Goal: Contribute content: Contribute content

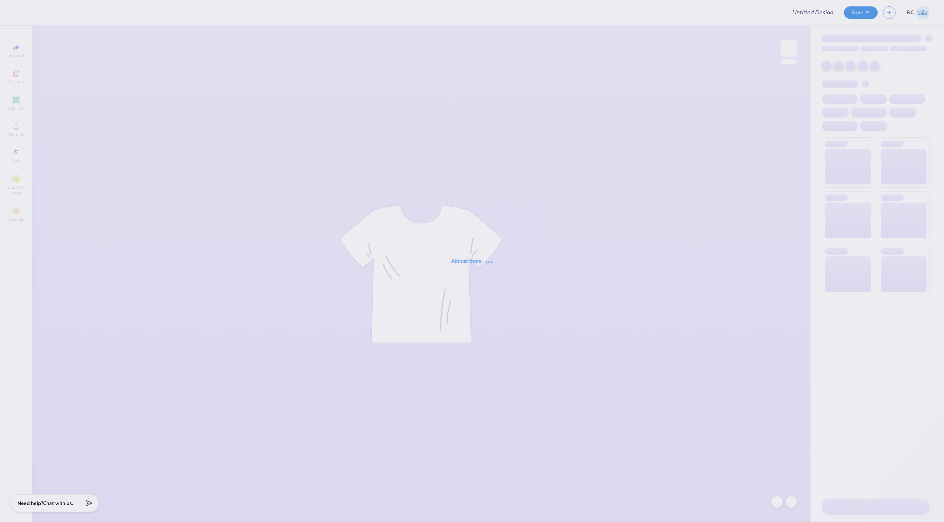
type input "gamma phi beta parents weekend"
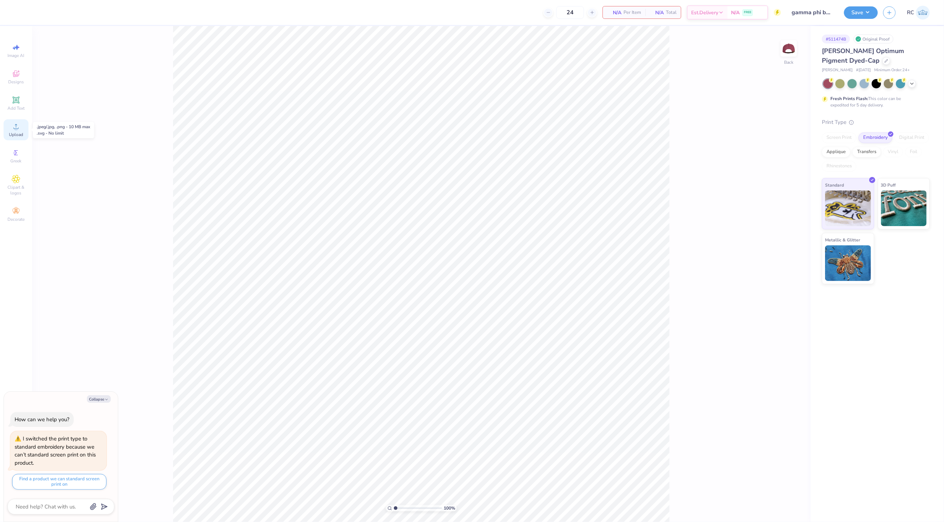
click at [20, 133] on span "Upload" at bounding box center [16, 135] width 14 height 6
type textarea "x"
click at [777, 237] on input "3.23" at bounding box center [776, 242] width 26 height 10
type input "5"
type textarea "x"
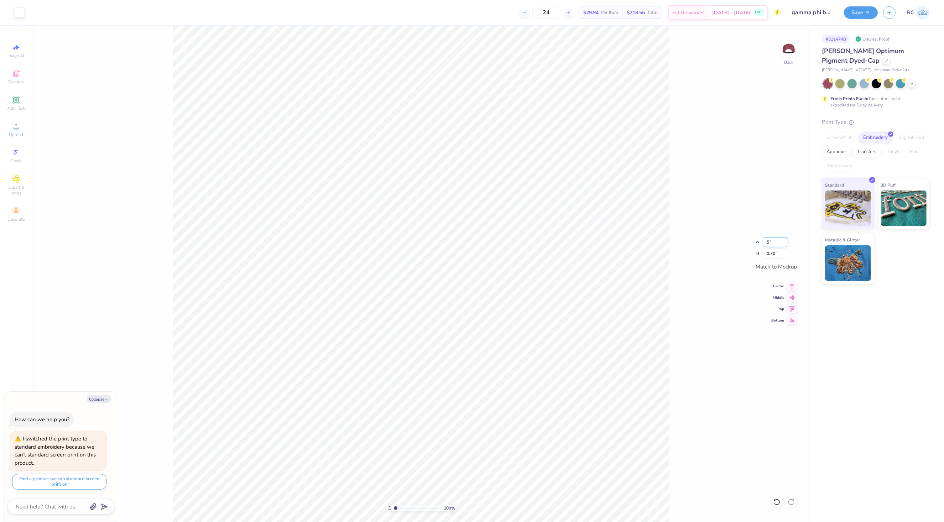
type input "4.99"
type input "1.07"
click at [793, 281] on div "100 % Back W 4.99 4.99 " H 1.07 1.07 " Match to Mockup Center Middle Top Bottom" at bounding box center [421, 274] width 778 height 496
click at [793, 282] on div "100 % Back W 4.99 H 1.07 Y Center Middle Top Bottom" at bounding box center [421, 274] width 778 height 496
click at [792, 288] on icon at bounding box center [792, 285] width 10 height 9
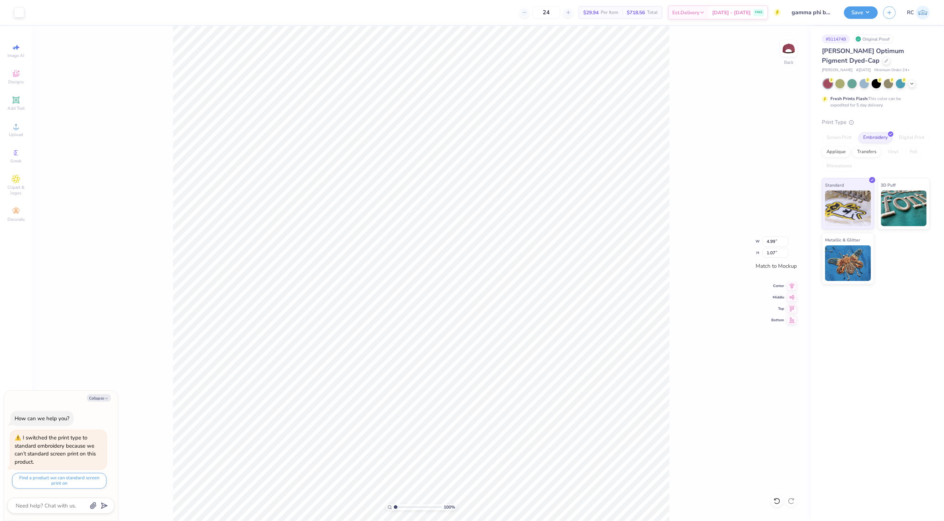
type textarea "x"
click at [770, 240] on input "4.99" at bounding box center [776, 241] width 26 height 10
type input "5"
type textarea "x"
type input "4.99"
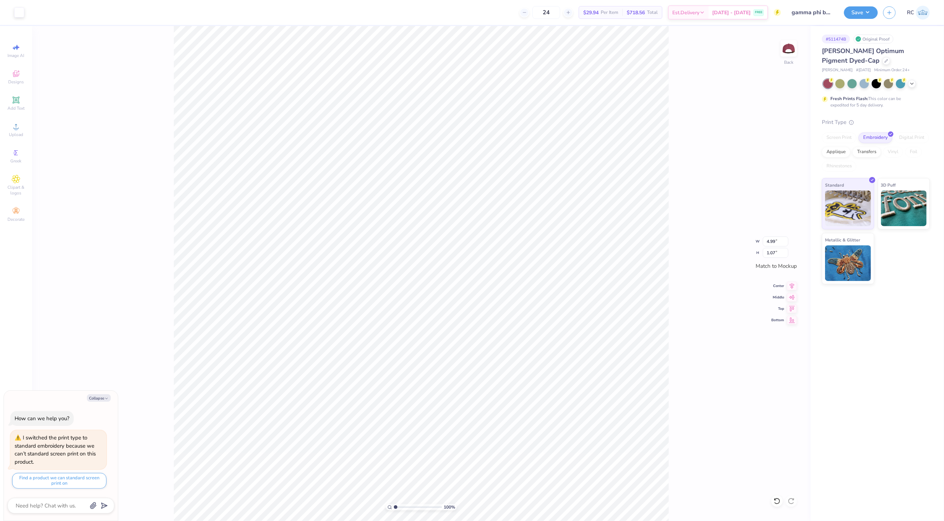
type textarea "x"
click at [777, 241] on input "4.99" at bounding box center [776, 241] width 26 height 10
type input "5"
click at [791, 53] on img at bounding box center [788, 48] width 28 height 28
click at [791, 54] on img at bounding box center [788, 48] width 28 height 28
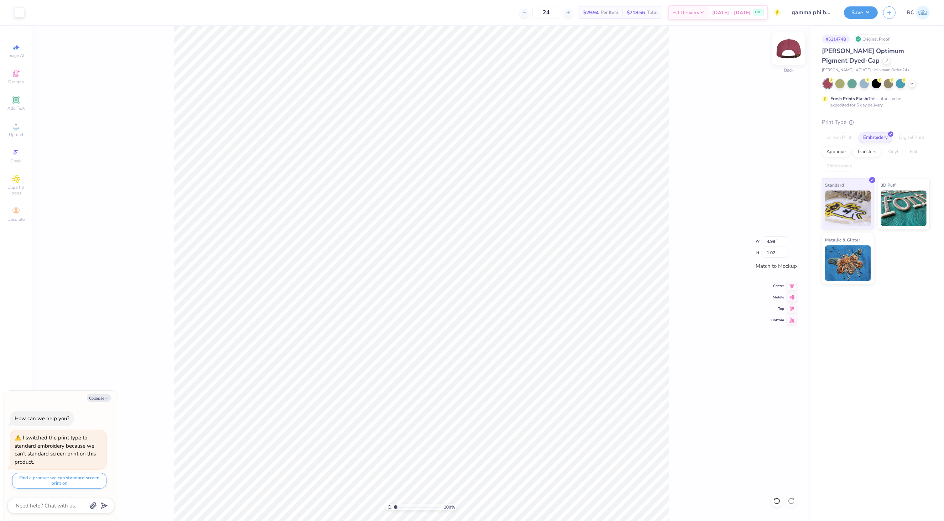
click at [790, 53] on img at bounding box center [788, 48] width 28 height 28
click at [21, 128] on div "Upload" at bounding box center [16, 129] width 25 height 21
click at [22, 135] on span "Upload" at bounding box center [16, 135] width 14 height 6
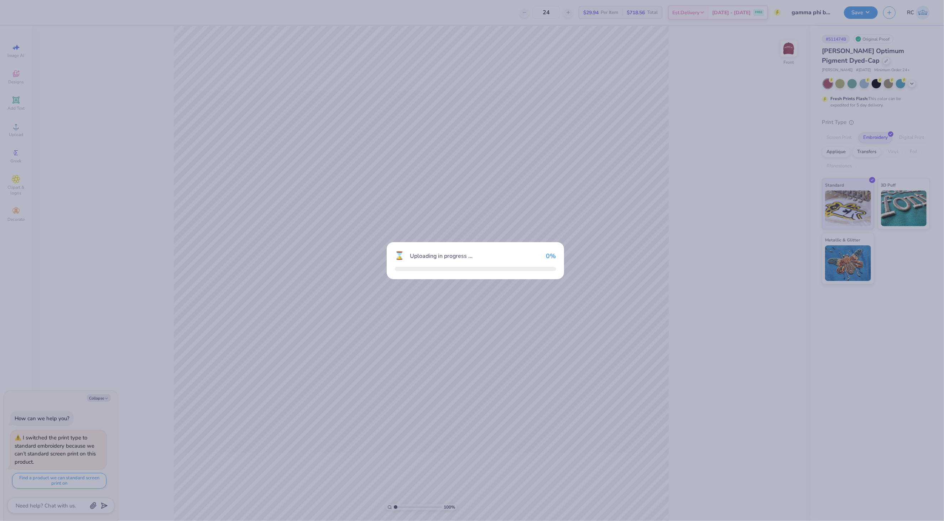
type textarea "x"
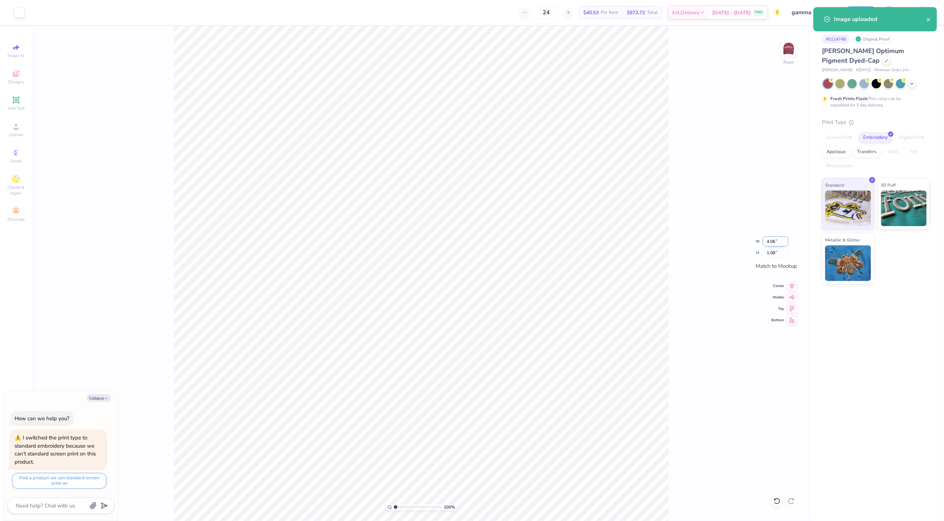
click at [773, 240] on input "4.06" at bounding box center [776, 241] width 26 height 10
type input "4"
type textarea "x"
type input "4.00"
type input "1.06"
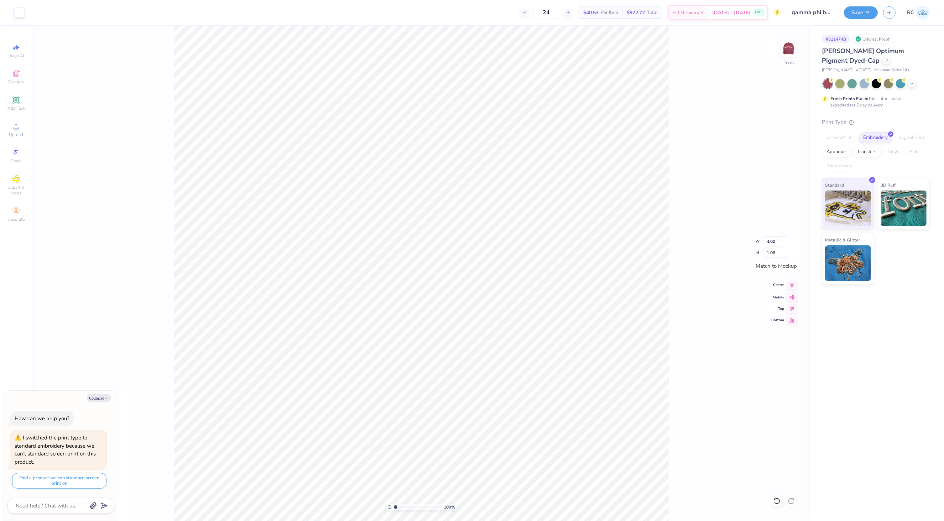
click at [793, 284] on icon at bounding box center [792, 285] width 10 height 9
type textarea "x"
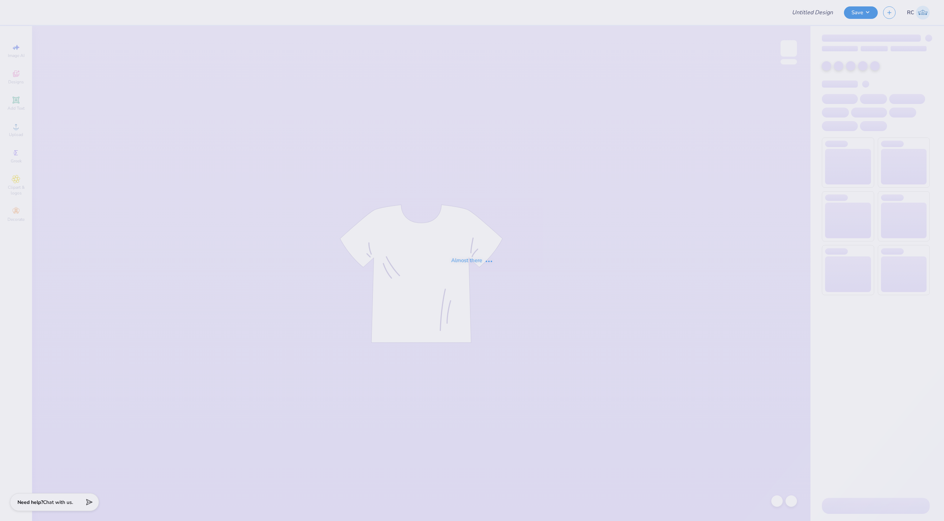
type input "Brooke Bruno : Long Island University"
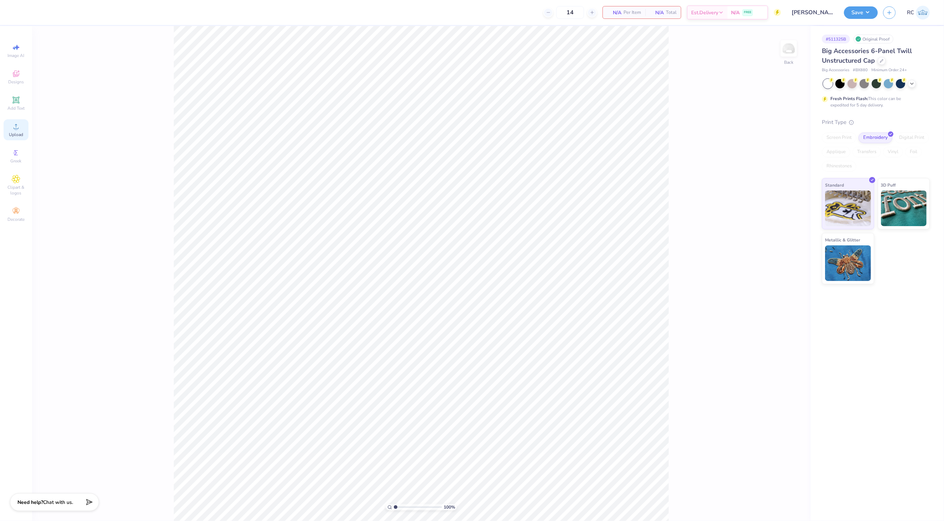
click at [15, 127] on icon at bounding box center [16, 126] width 9 height 9
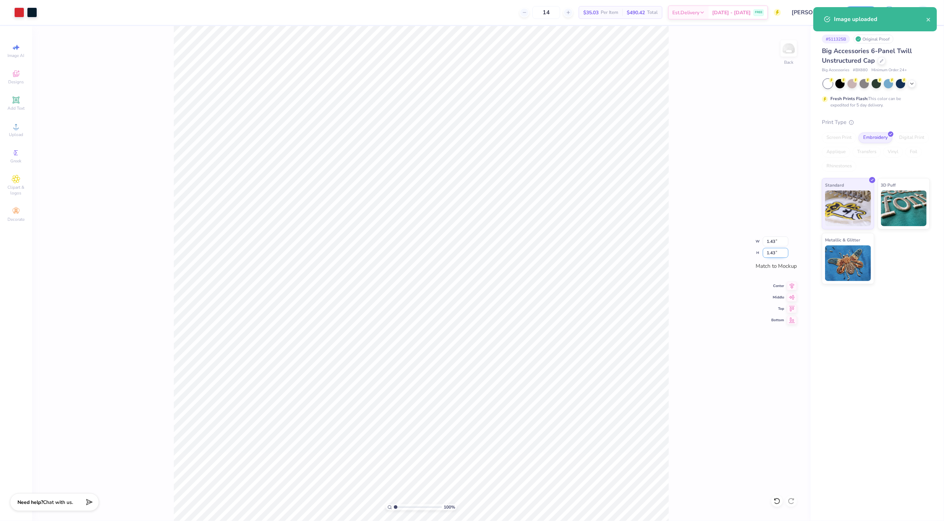
click at [777, 255] on input "1.43" at bounding box center [776, 253] width 26 height 10
type input "2.50"
click at [853, 16] on button "Save" at bounding box center [861, 11] width 34 height 12
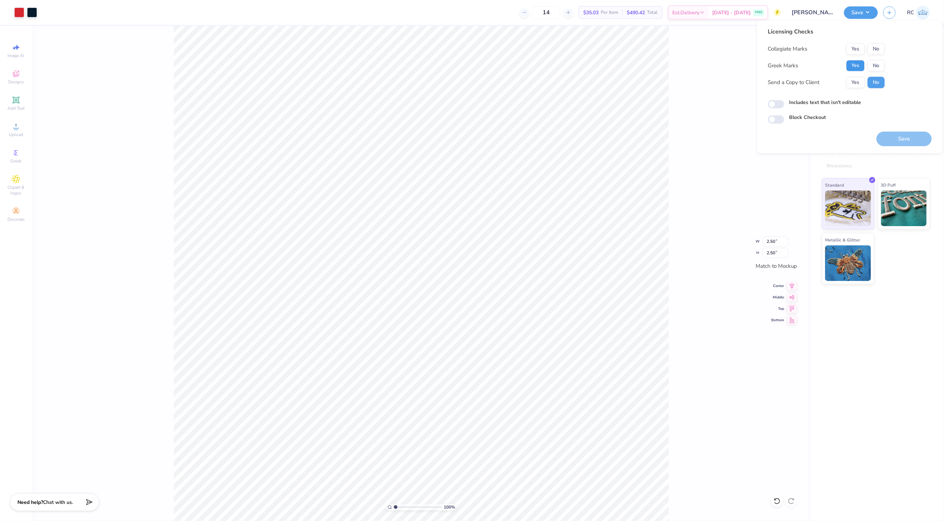
click at [853, 69] on button "Yes" at bounding box center [855, 65] width 19 height 11
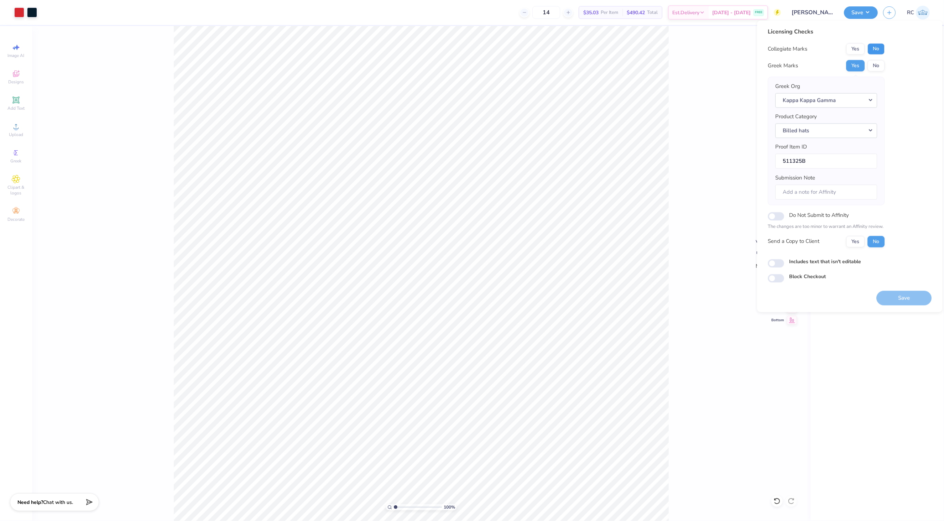
click at [881, 50] on button "No" at bounding box center [875, 48] width 17 height 11
click at [775, 263] on input "Includes text that isn't editable" at bounding box center [776, 263] width 16 height 9
checkbox input "true"
click at [854, 243] on button "Yes" at bounding box center [855, 241] width 19 height 11
click at [899, 296] on button "Save" at bounding box center [903, 298] width 55 height 15
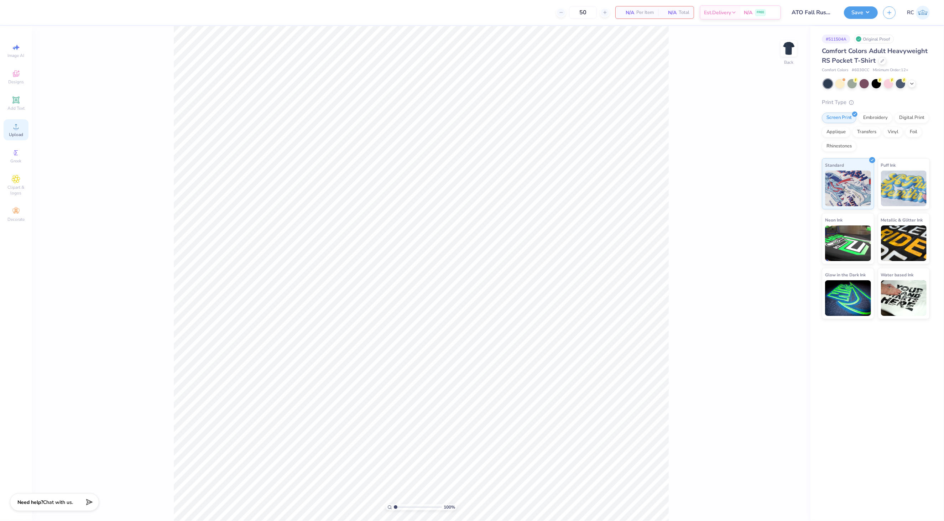
click at [22, 127] on div "Upload" at bounding box center [16, 129] width 25 height 21
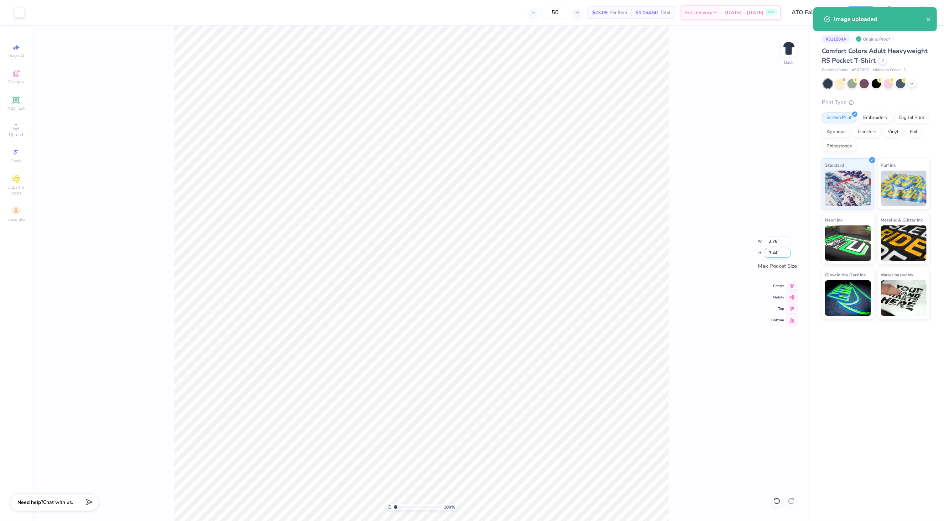
click at [782, 255] on input "3.44" at bounding box center [778, 253] width 26 height 10
type input "3.5"
type input "2.80"
type input "3.50"
click at [793, 285] on icon at bounding box center [792, 285] width 10 height 9
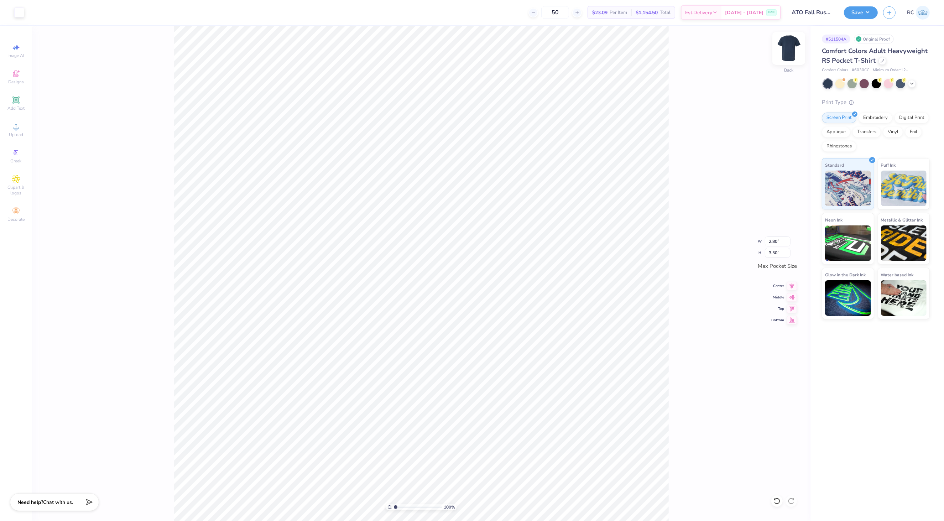
click at [789, 56] on img at bounding box center [788, 48] width 28 height 28
click at [13, 137] on span "Upload" at bounding box center [16, 135] width 14 height 6
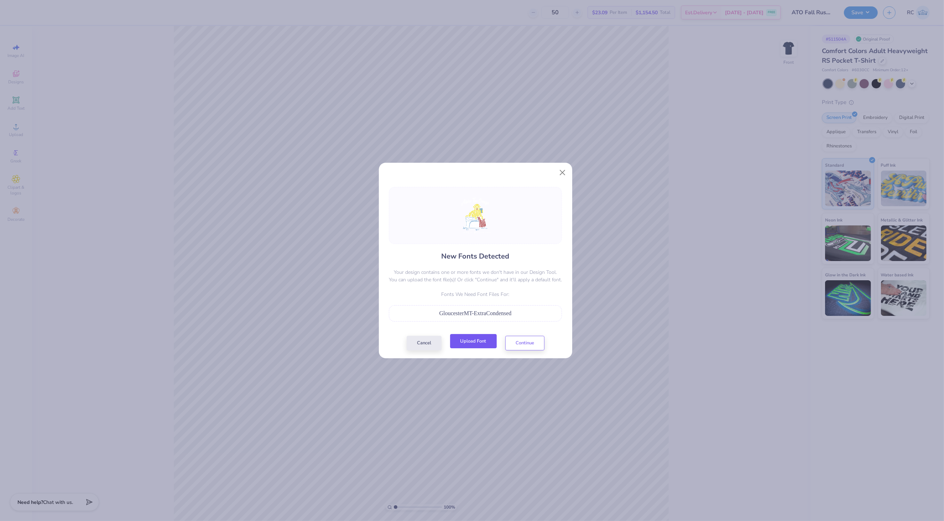
click at [483, 341] on button "Upload Font" at bounding box center [473, 341] width 47 height 15
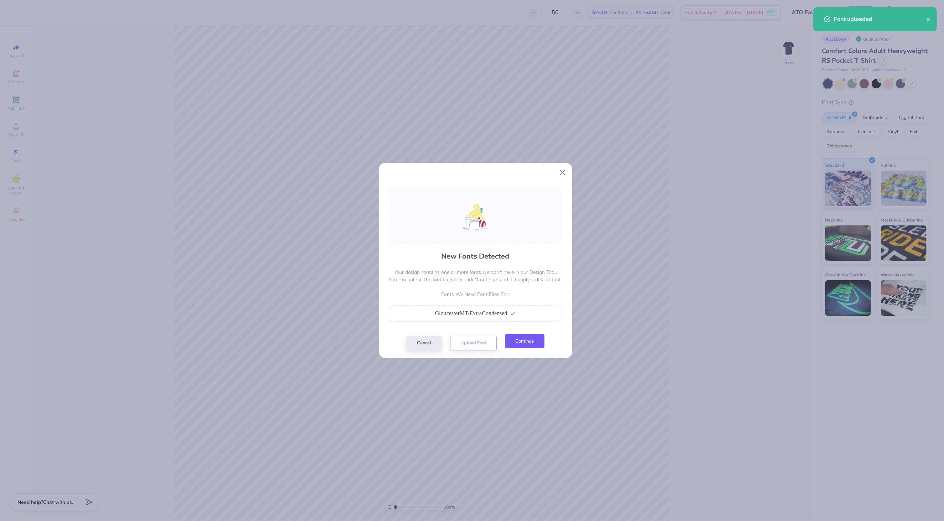
click at [521, 343] on button "Continue" at bounding box center [524, 341] width 39 height 15
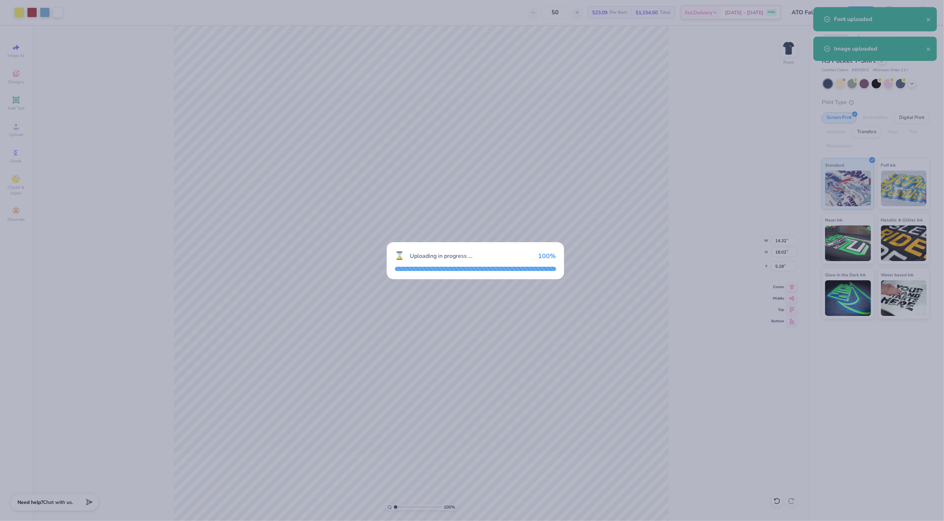
type input "1"
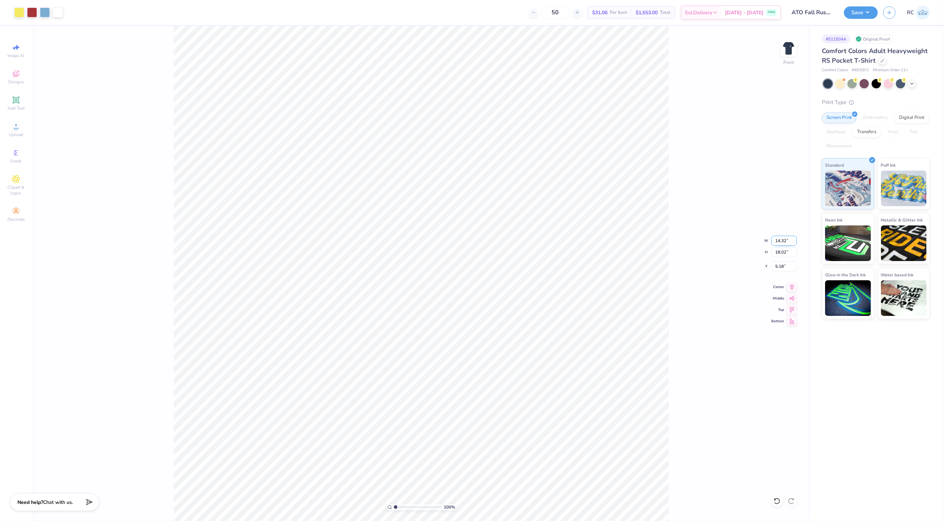
click at [783, 239] on input "14.32" at bounding box center [784, 241] width 26 height 10
type input "15"
type input "1"
type input "11.92"
type input "15.00"
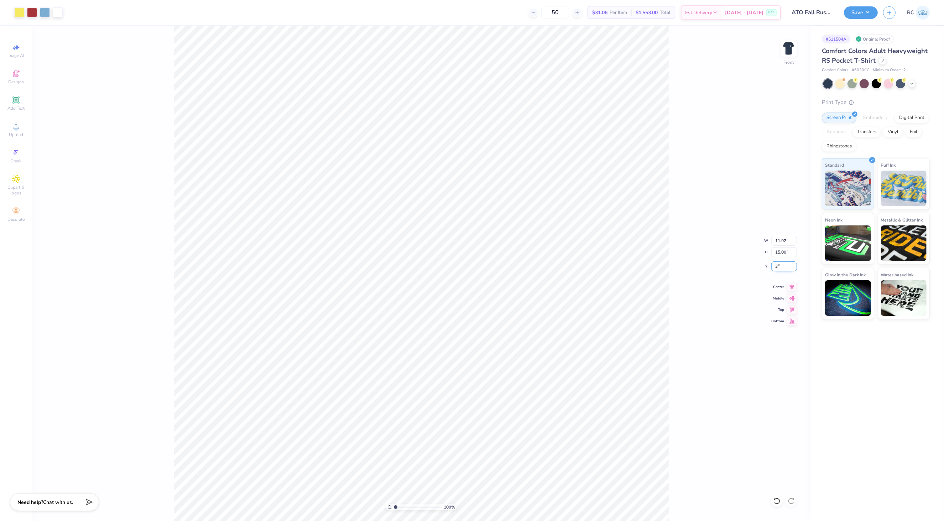
type input "3"
type input "1"
type input "3.00"
click at [20, 127] on icon at bounding box center [16, 126] width 9 height 9
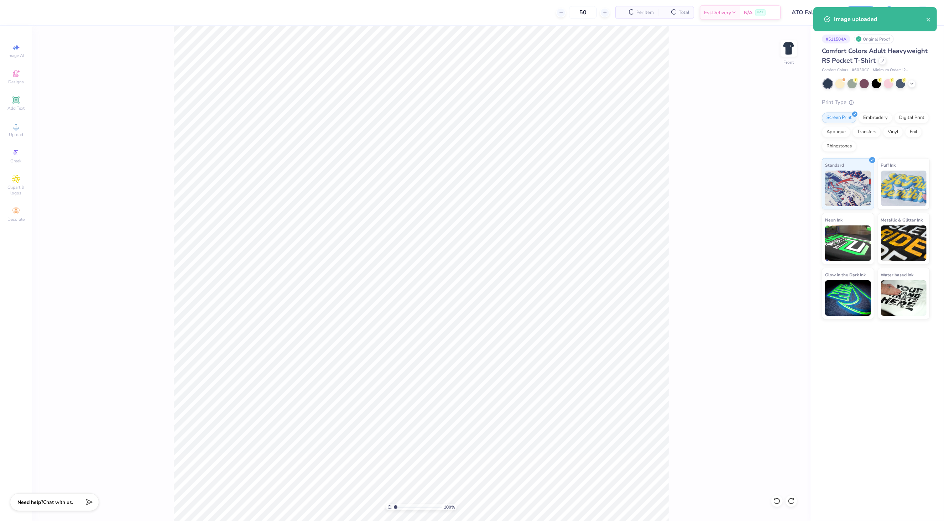
click at [137, 99] on div "100 % Front" at bounding box center [421, 273] width 778 height 495
click at [13, 128] on icon at bounding box center [16, 126] width 9 height 9
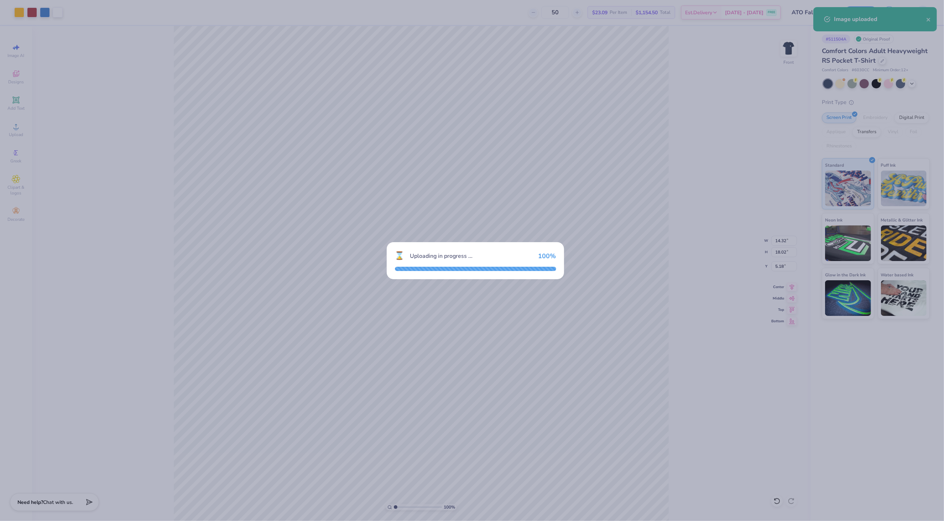
type input "1"
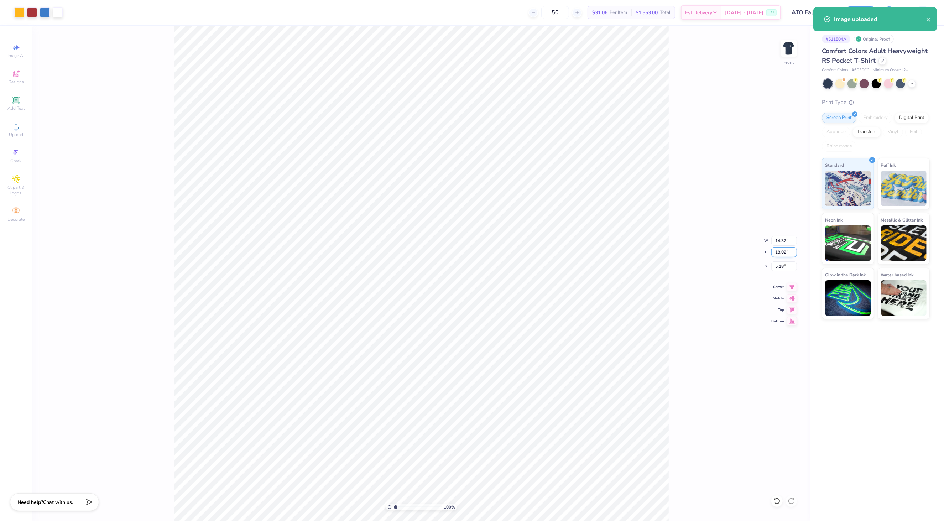
click at [787, 251] on input "18.02" at bounding box center [784, 252] width 26 height 10
type input "15"
type input "1"
type input "11.92"
type input "15.00"
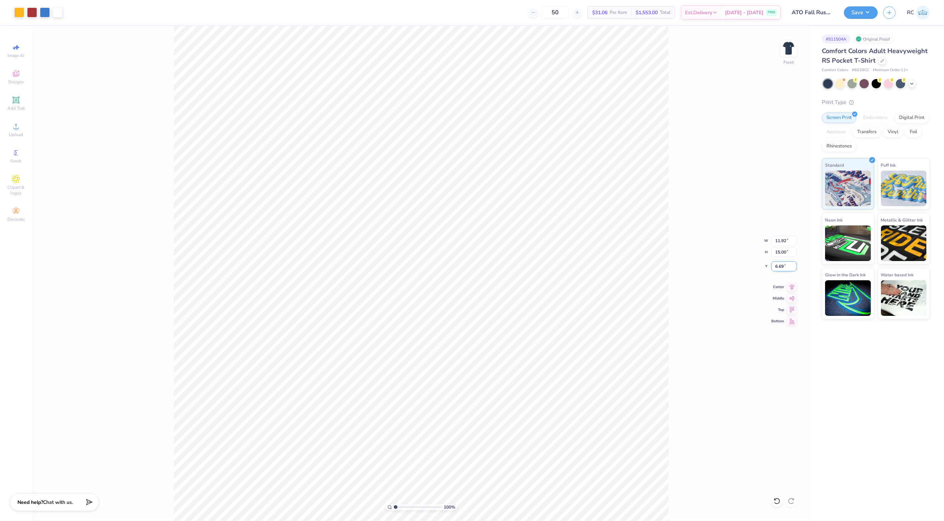
click at [784, 267] on input "6.69" at bounding box center [784, 266] width 26 height 10
type input "3"
type input "1"
type input "3.00"
click at [684, 290] on div "100 % Front W 11.92 11.92 " H 15.00 15.00 " Y 3.00 3.00 " Center Middle Top Bot…" at bounding box center [421, 273] width 778 height 495
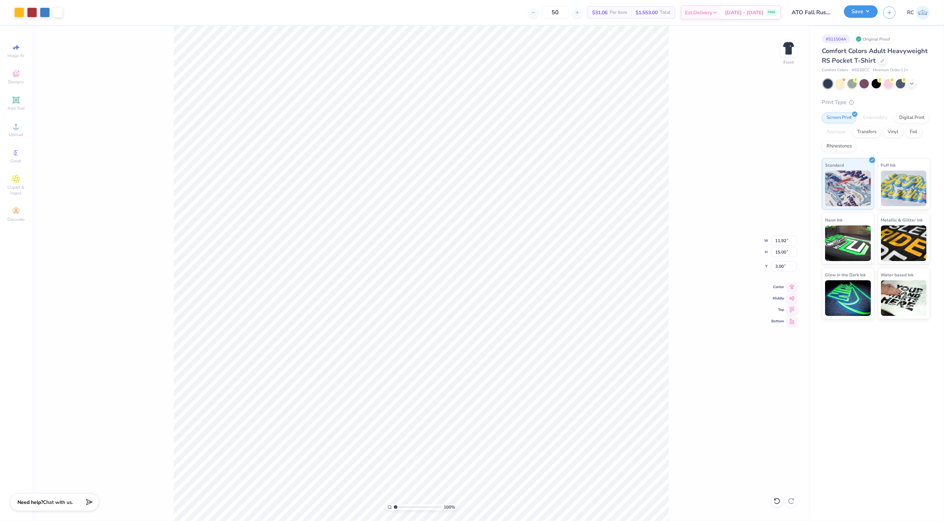
click at [857, 17] on button "Save" at bounding box center [861, 11] width 34 height 12
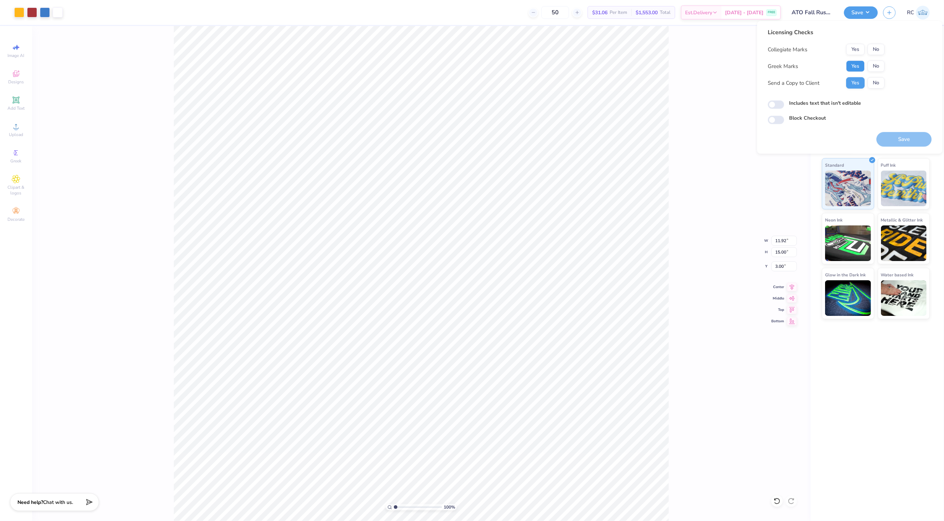
click at [858, 69] on button "Yes" at bounding box center [855, 66] width 19 height 11
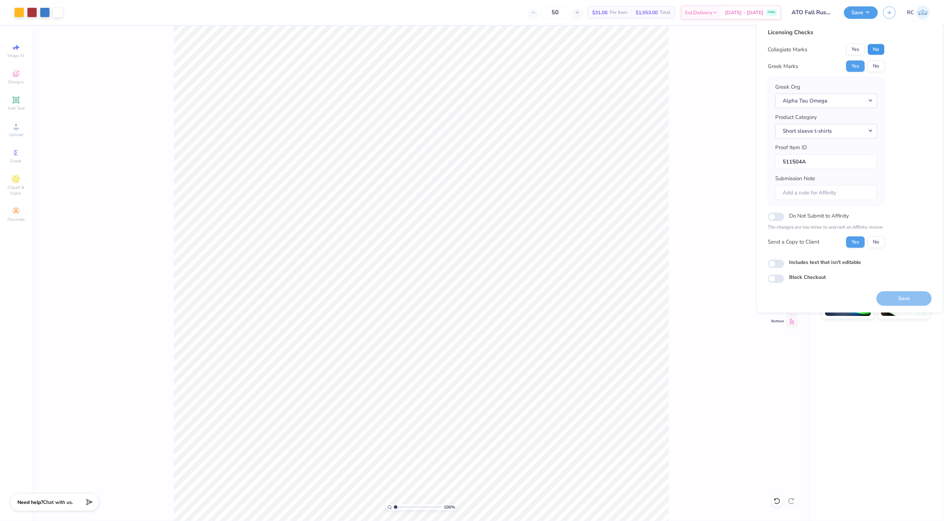
click at [880, 50] on button "No" at bounding box center [875, 49] width 17 height 11
type input "1"
click at [775, 265] on input "Includes text that isn't editable" at bounding box center [776, 264] width 16 height 9
checkbox input "true"
click at [905, 301] on button "Save" at bounding box center [903, 298] width 55 height 15
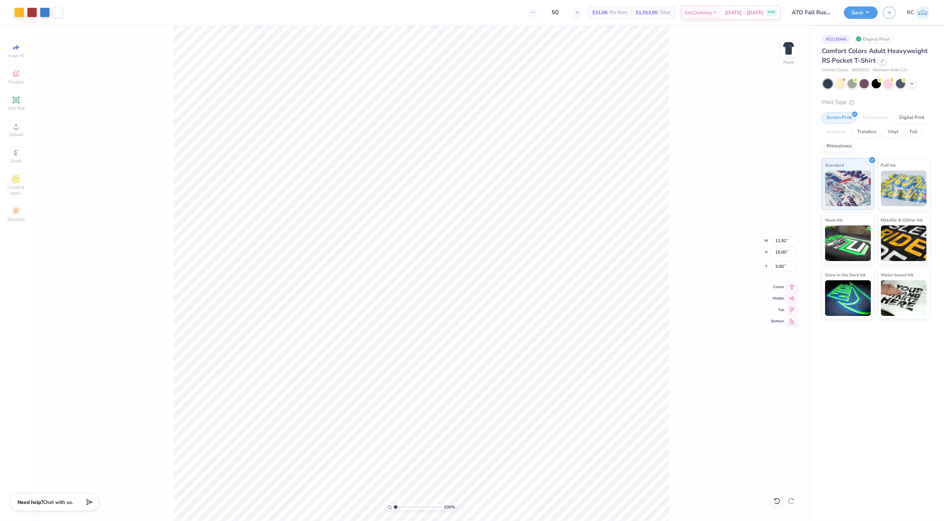
type input "1"
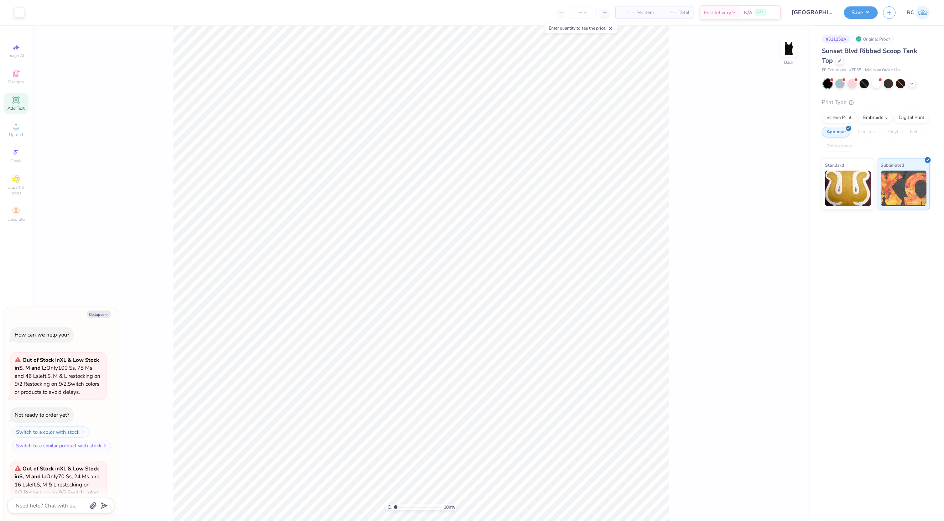
scroll to position [114, 0]
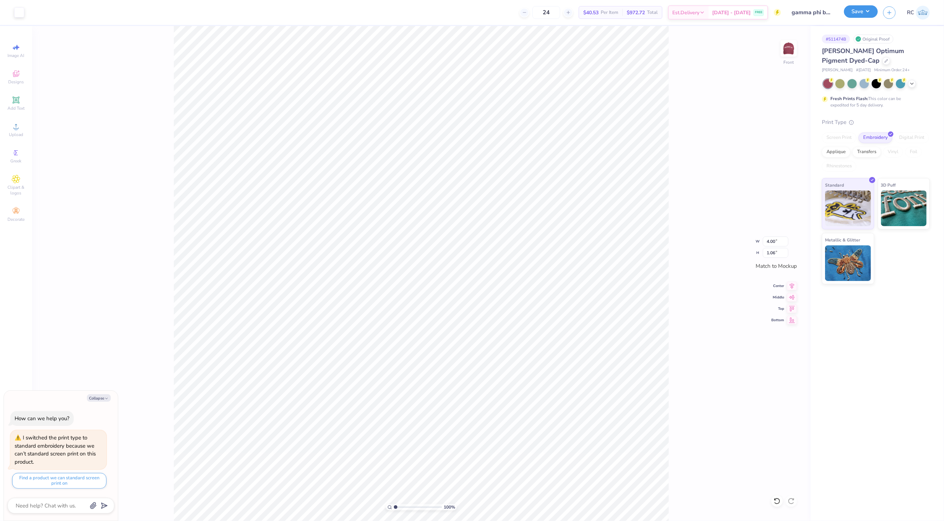
click at [854, 15] on button "Save" at bounding box center [861, 11] width 34 height 12
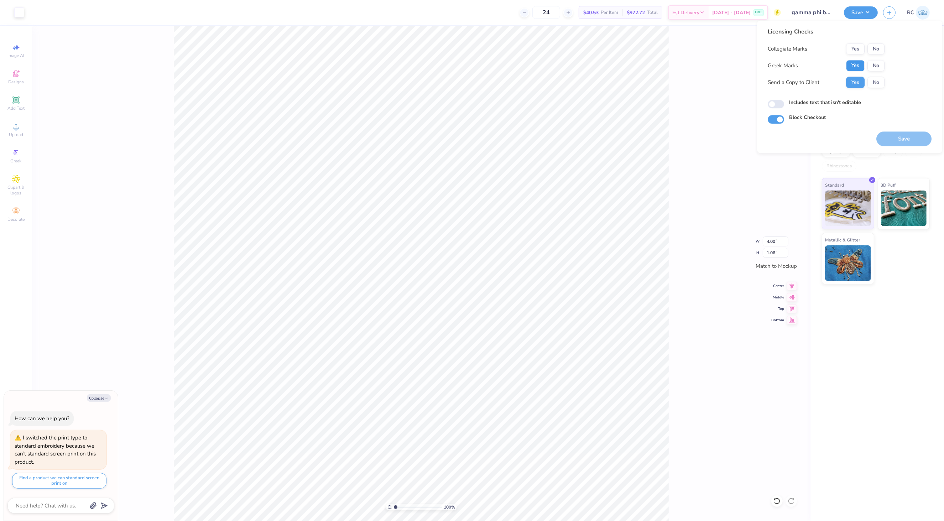
click at [850, 66] on button "Yes" at bounding box center [855, 65] width 19 height 11
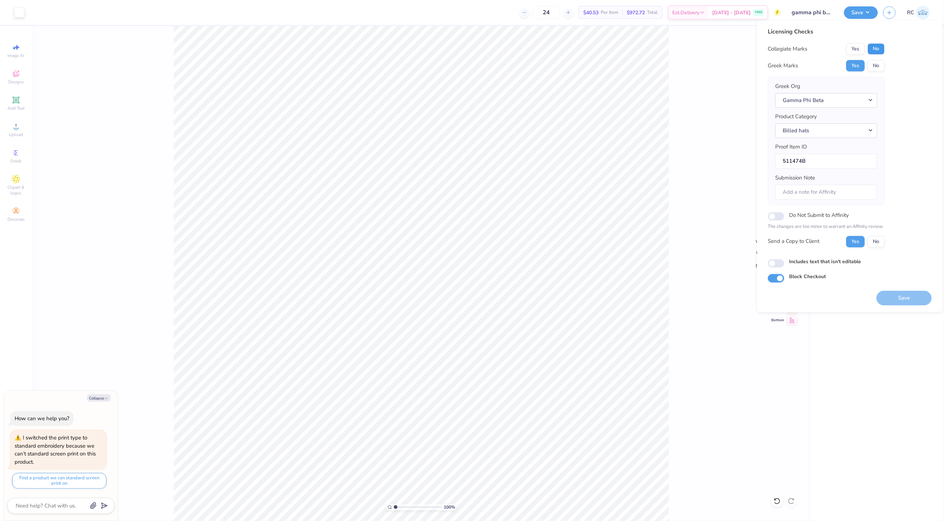
click at [873, 46] on button "No" at bounding box center [875, 48] width 17 height 11
type textarea "x"
click at [779, 262] on input "Includes text that isn't editable" at bounding box center [776, 263] width 16 height 9
checkbox input "true"
click at [901, 297] on button "Save" at bounding box center [903, 298] width 55 height 15
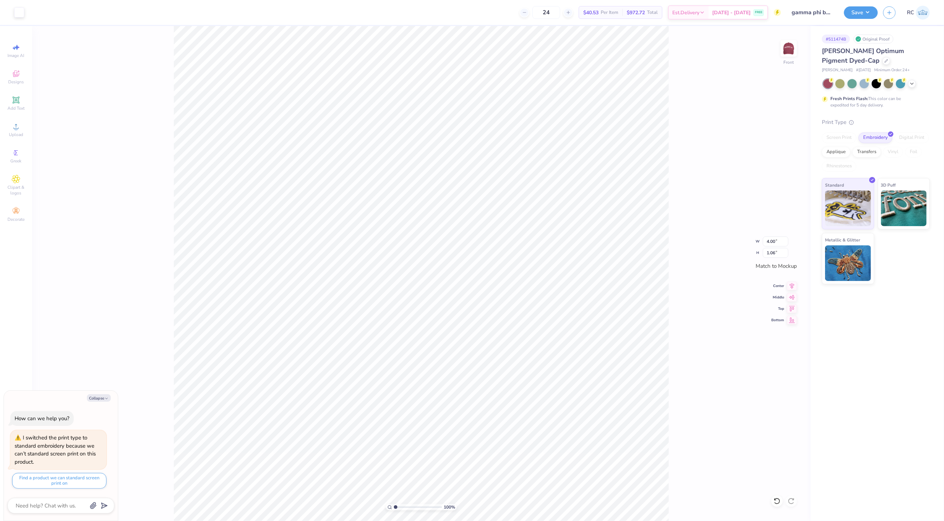
type textarea "x"
